Goal: Check status: Check status

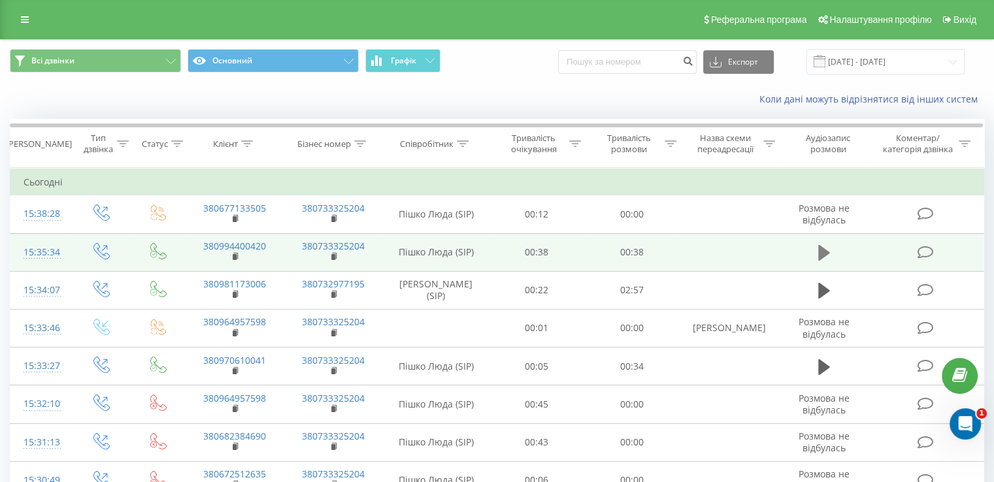
click at [822, 249] on icon at bounding box center [825, 253] width 12 height 16
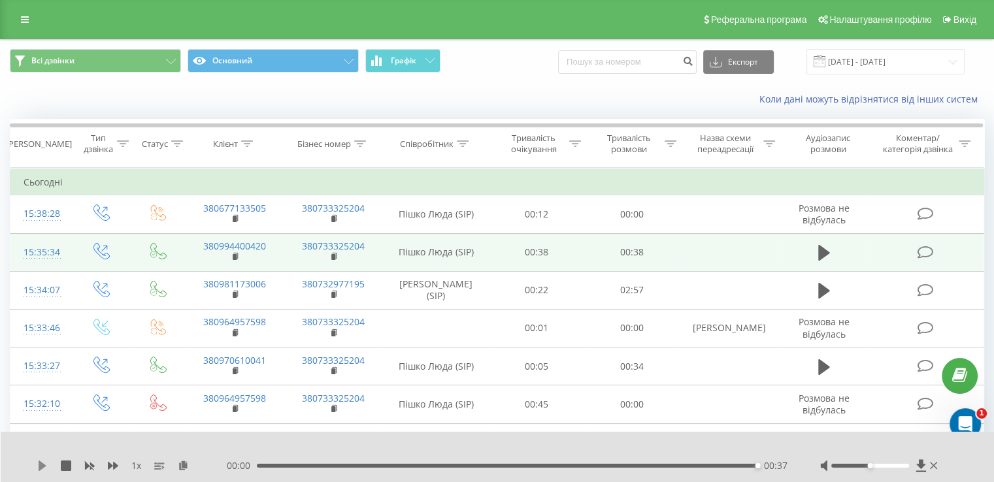
click at [43, 464] on icon at bounding box center [43, 466] width 8 height 10
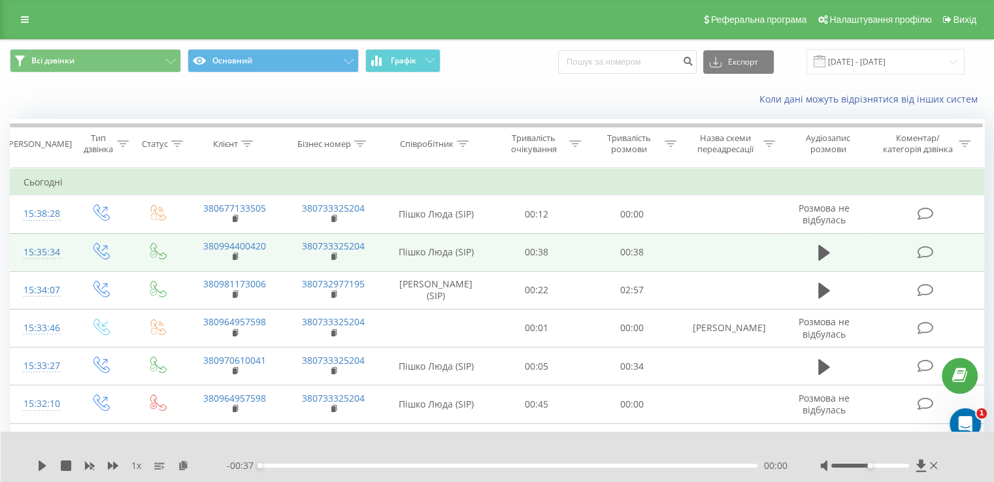
click at [309, 460] on div "- 00:37 00:00 00:00" at bounding box center [507, 466] width 561 height 13
click at [44, 465] on icon at bounding box center [43, 466] width 8 height 10
click at [411, 472] on div "1 x - 00:36 00:00 00:00" at bounding box center [498, 457] width 994 height 50
click at [409, 467] on div "00:01" at bounding box center [509, 466] width 498 height 4
click at [47, 464] on icon at bounding box center [42, 466] width 10 height 10
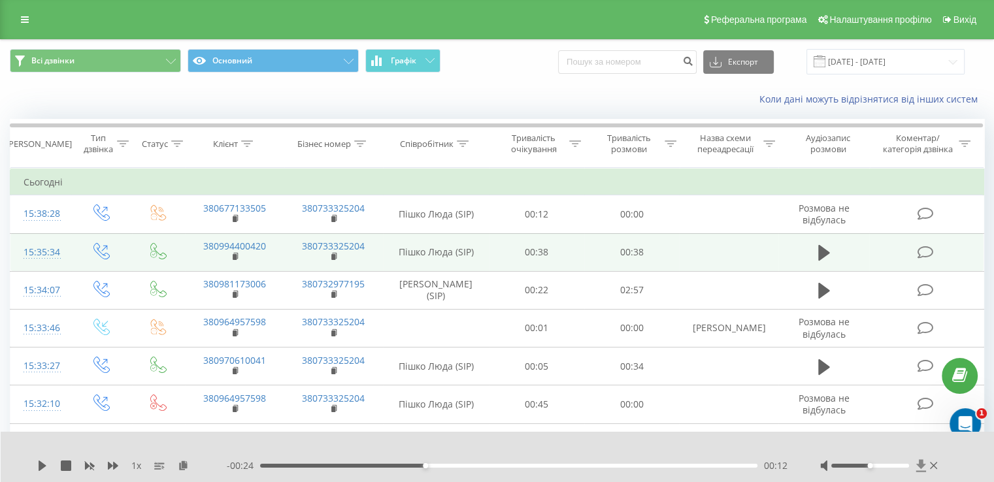
click at [919, 465] on icon at bounding box center [921, 466] width 10 height 12
